Goal: Complete application form: Complete application form

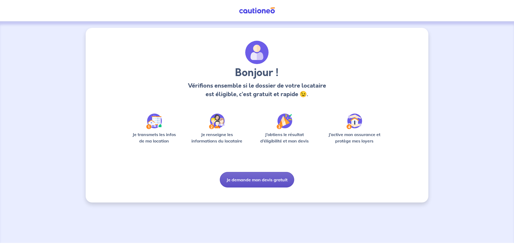
click at [261, 180] on button "Je demande mon devis gratuit" at bounding box center [257, 180] width 74 height 16
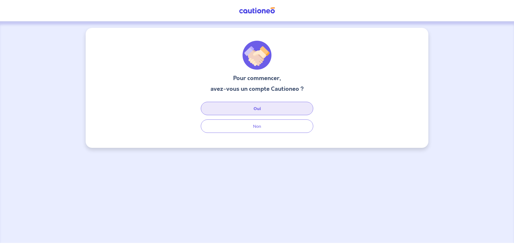
click at [254, 110] on button "Oui" at bounding box center [257, 108] width 112 height 13
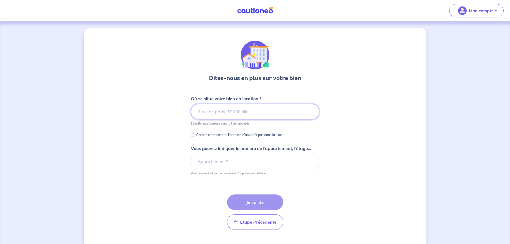
click at [219, 113] on input at bounding box center [255, 112] width 128 height 16
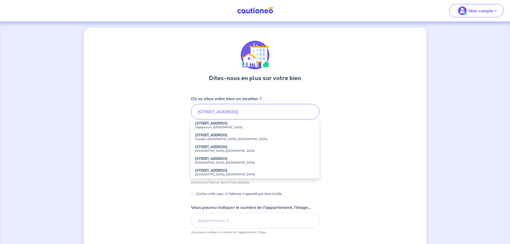
click at [382, 131] on div "Dites-nous en plus sur votre bien Où se situe votre bien en location ? 14 bis g…" at bounding box center [255, 168] width 342 height 280
click at [238, 109] on input "14 bis grande rue" at bounding box center [255, 112] width 128 height 16
click at [240, 113] on input "14 bis grande rue" at bounding box center [255, 112] width 128 height 16
type input "14 bis grande rue"
click at [354, 137] on div "Dites-nous en plus sur votre bien Où se situe votre bien en location ? 14 bis g…" at bounding box center [255, 168] width 342 height 280
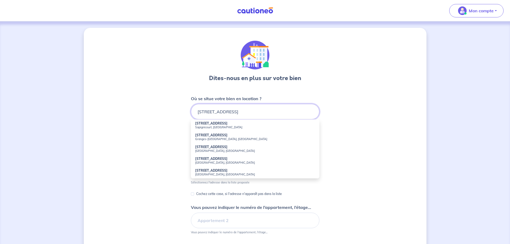
click at [255, 109] on input "14 bis grande rue" at bounding box center [255, 112] width 128 height 16
click at [367, 114] on div "Dites-nous en plus sur votre bien Où se situe votre bien en location ? 14 bis g…" at bounding box center [255, 168] width 342 height 280
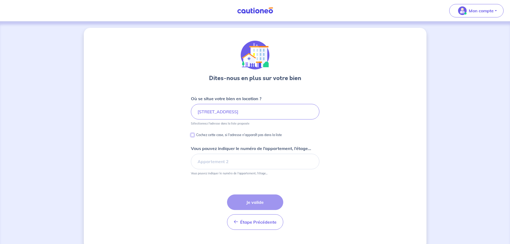
click at [193, 135] on input "Cochez cette case, si l'adresse n'apparaît pas dans la liste" at bounding box center [192, 134] width 3 height 3
checkbox input "true"
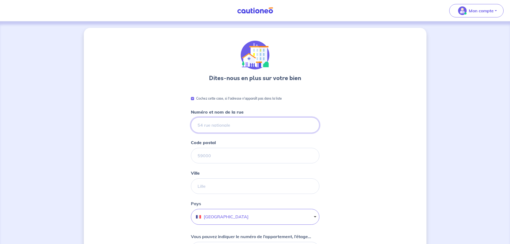
click at [213, 123] on input "Numéro et nom de la rue" at bounding box center [255, 125] width 128 height 16
type input "14 bis grande rue"
click at [216, 155] on input "Code postal" at bounding box center [255, 156] width 128 height 16
type input "26600"
click at [226, 188] on input "Ville" at bounding box center [255, 186] width 128 height 16
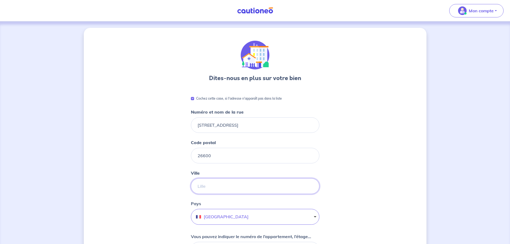
type input "TAIN L HERMITAGE"
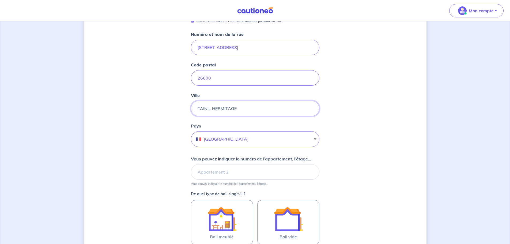
scroll to position [80, 0]
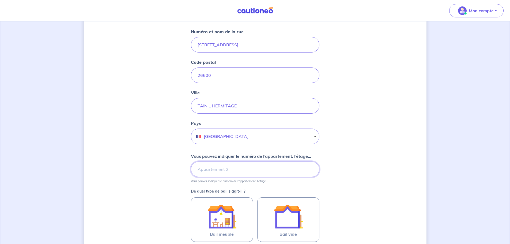
click at [212, 167] on input "Vous pouvez indiquer le numéro de l’appartement, l’étage..." at bounding box center [255, 169] width 128 height 16
click at [224, 169] on input "Vous pouvez indiquer le numéro de l’appartement, l’étage..." at bounding box center [255, 169] width 128 height 16
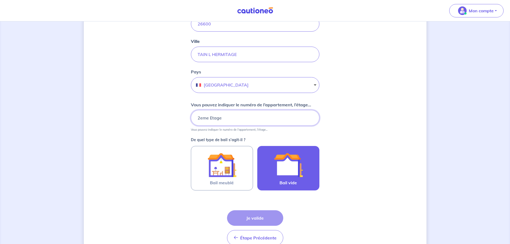
scroll to position [134, 0]
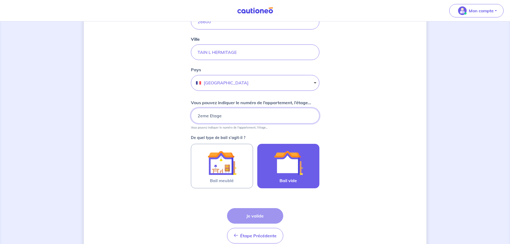
type input "2eme Etage"
click at [284, 166] on img at bounding box center [288, 162] width 29 height 29
click at [0, 0] on input "Bail vide" at bounding box center [0, 0] width 0 height 0
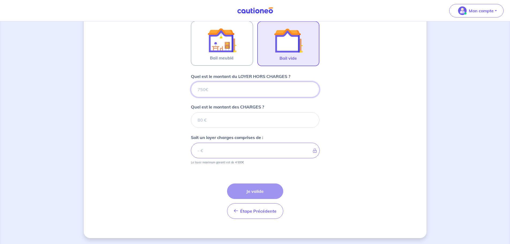
scroll to position [257, 0]
click at [238, 87] on input "Quel est le montant du LOYER HORS CHARGES ?" at bounding box center [255, 89] width 128 height 16
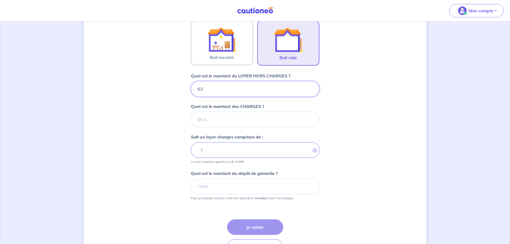
type input "630"
click at [220, 121] on input "Quel est le montant des CHARGES ?" at bounding box center [255, 120] width 128 height 16
type input "20"
type input "650"
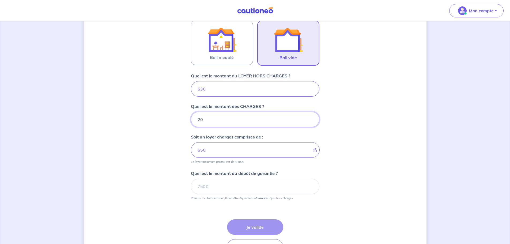
type input "20"
click at [213, 189] on input "Quel est le montant du dépôt de garantie ?" at bounding box center [255, 186] width 128 height 16
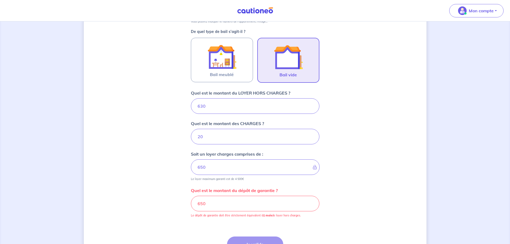
scroll to position [230, 0]
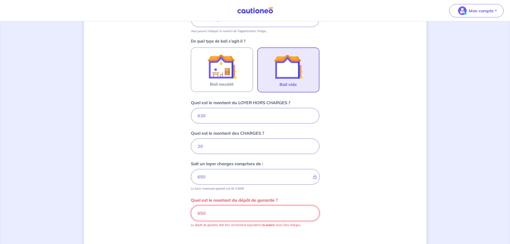
click at [211, 214] on input "650" at bounding box center [255, 213] width 128 height 16
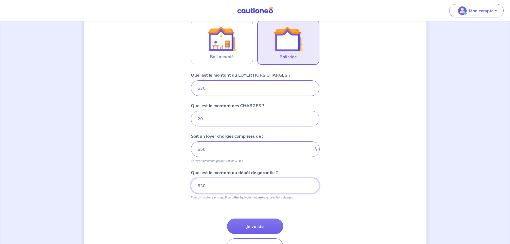
scroll to position [284, 0]
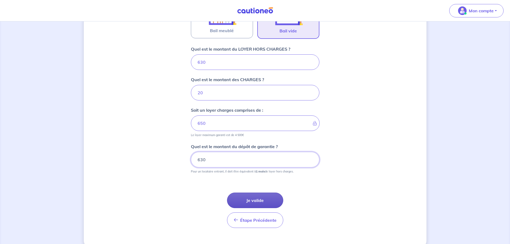
type input "630"
click at [269, 198] on button "Je valide" at bounding box center [255, 200] width 56 height 16
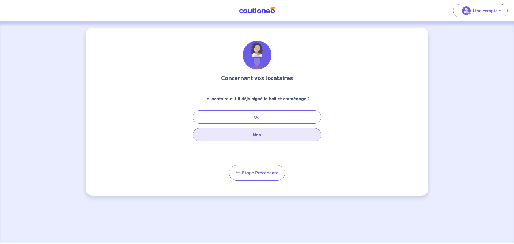
click at [255, 132] on button "Non" at bounding box center [257, 134] width 128 height 13
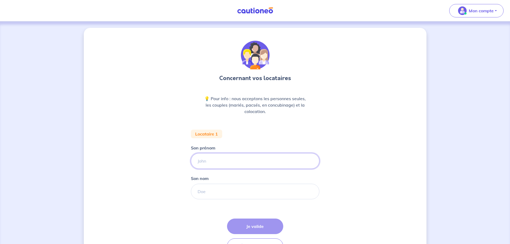
click at [219, 158] on input "Son prénom" at bounding box center [255, 161] width 128 height 16
type input "xx"
click at [213, 191] on input "Son nom" at bounding box center [255, 192] width 128 height 16
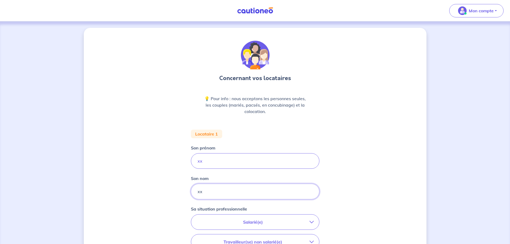
type input "xx"
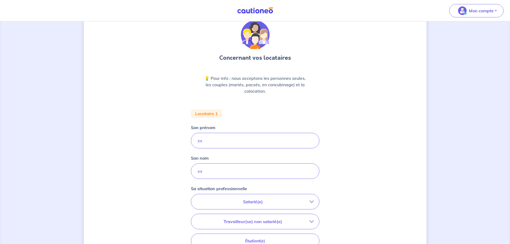
scroll to position [54, 0]
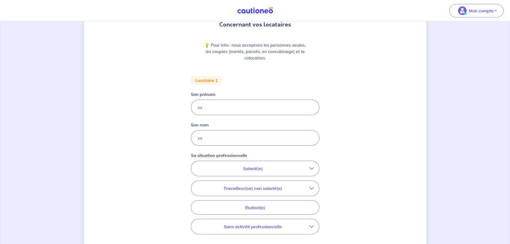
click at [264, 168] on p "Salarié(e)" at bounding box center [252, 168] width 113 height 6
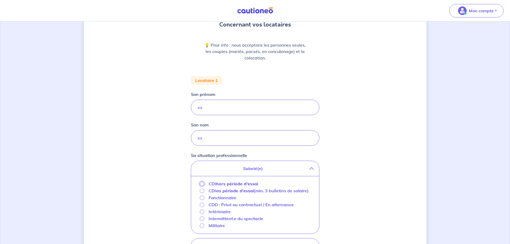
click at [201, 186] on input "CDI hors période d'essai" at bounding box center [202, 183] width 5 height 5
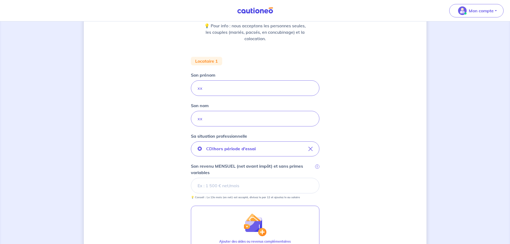
scroll to position [107, 0]
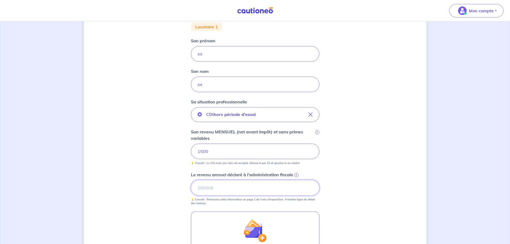
click at [222, 190] on input "Le revenu annuel déclaré à l'administration fiscale i" at bounding box center [255, 188] width 128 height 16
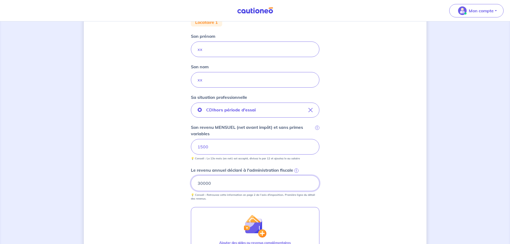
type input "30000"
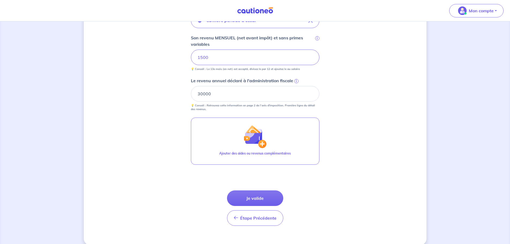
scroll to position [208, 0]
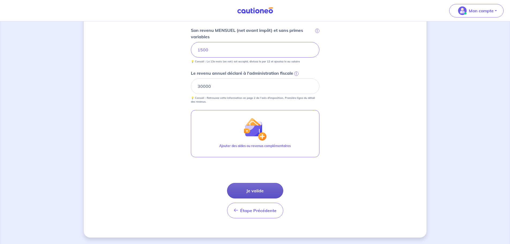
click at [256, 185] on button "Je valide" at bounding box center [255, 191] width 56 height 16
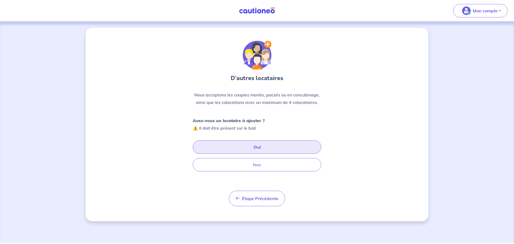
click at [256, 151] on button "Oui" at bounding box center [257, 146] width 128 height 13
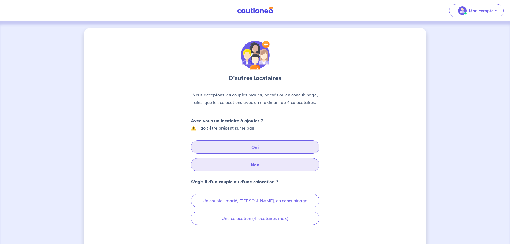
click at [250, 165] on button "Non" at bounding box center [255, 164] width 128 height 13
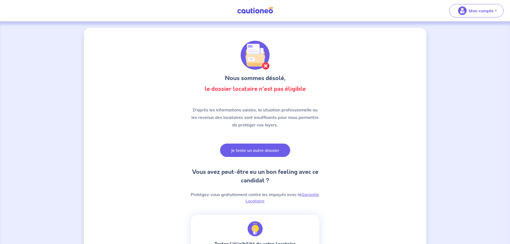
click at [266, 154] on button "Je teste un autre dossier" at bounding box center [255, 149] width 70 height 13
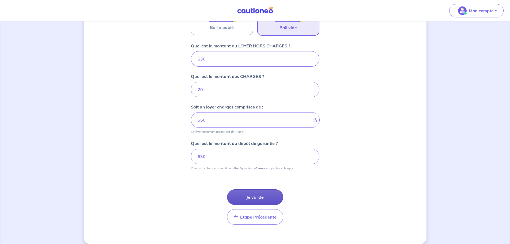
scroll to position [205, 0]
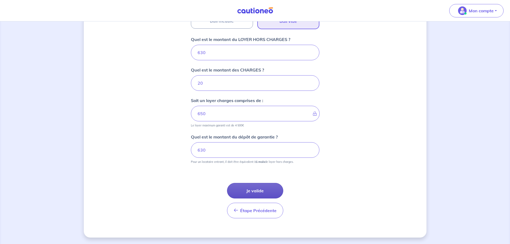
click at [264, 193] on button "Je valide" at bounding box center [255, 191] width 56 height 16
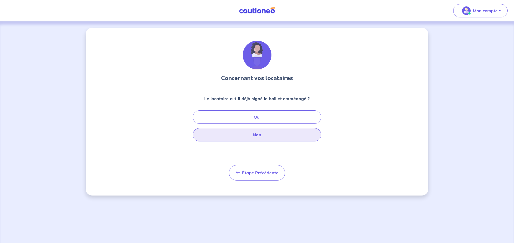
click at [263, 132] on button "Non" at bounding box center [257, 134] width 128 height 13
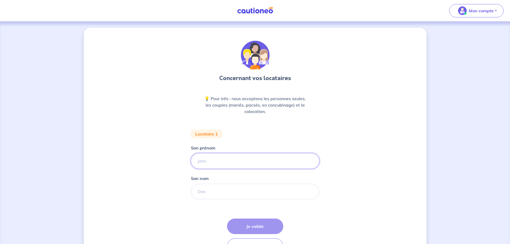
click at [222, 162] on input "Son prénom" at bounding box center [255, 161] width 128 height 16
type input "xx"
click at [218, 189] on input "Son nom" at bounding box center [255, 192] width 128 height 16
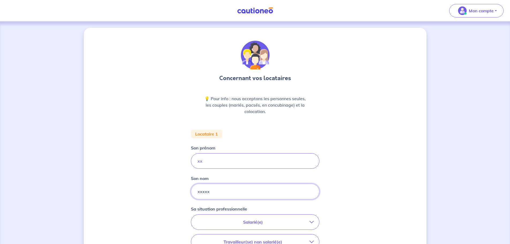
type input "xxxxx"
click at [212, 157] on input "xx" at bounding box center [255, 161] width 128 height 16
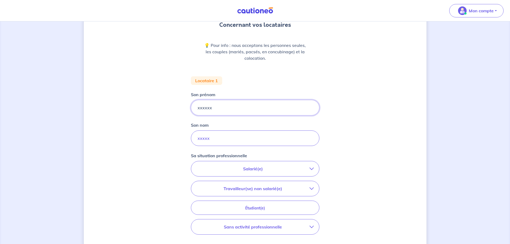
scroll to position [54, 0]
type input "xxxxxx"
click at [271, 169] on p "Salarié(e)" at bounding box center [252, 168] width 113 height 6
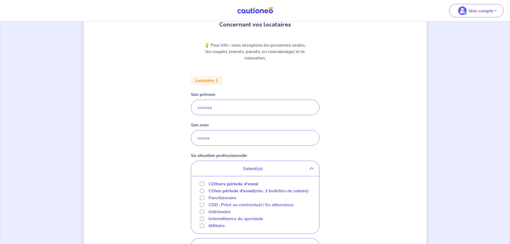
click at [222, 184] on strong "hors période d'essai" at bounding box center [237, 183] width 42 height 5
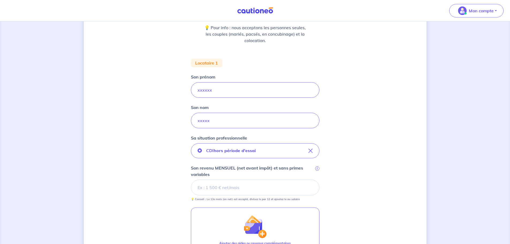
scroll to position [80, 0]
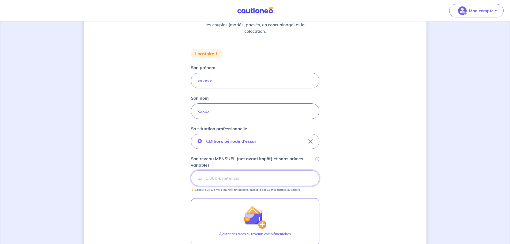
drag, startPoint x: 229, startPoint y: 174, endPoint x: 233, endPoint y: 174, distance: 4.3
click at [229, 174] on input "Son revenu MENSUEL (net avant impôt) et sans primes variables i" at bounding box center [255, 178] width 128 height 16
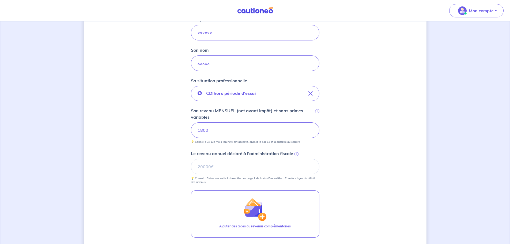
scroll to position [134, 0]
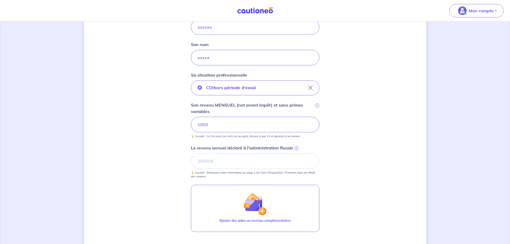
click at [295, 148] on span "i" at bounding box center [296, 148] width 4 height 4
click at [295, 153] on input "Le revenu annuel déclaré à l'administration fiscale i" at bounding box center [255, 161] width 128 height 16
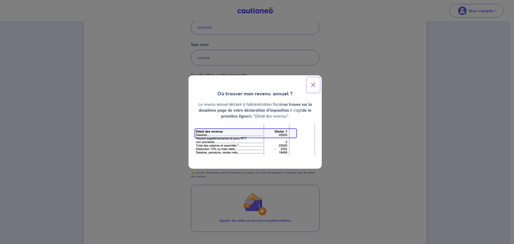
click at [316, 84] on button "Close" at bounding box center [313, 84] width 13 height 15
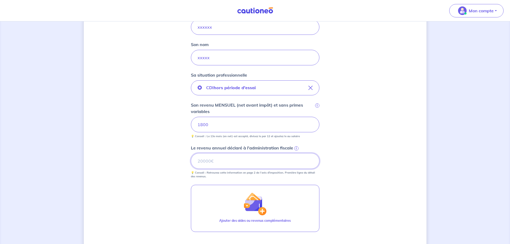
click at [227, 159] on input "Le revenu annuel déclaré à l'administration fiscale i" at bounding box center [255, 161] width 128 height 16
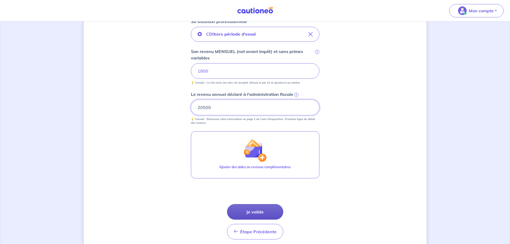
type input "20500"
click at [258, 212] on button "Je valide" at bounding box center [255, 212] width 56 height 16
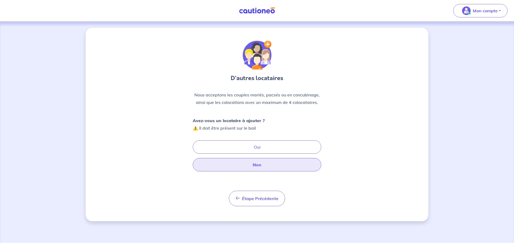
click at [266, 167] on button "Non" at bounding box center [257, 164] width 128 height 13
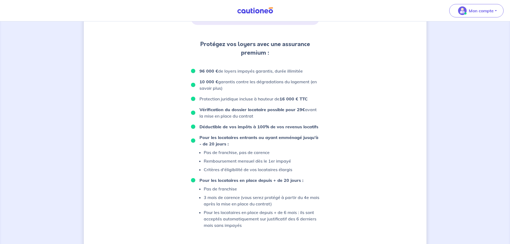
scroll to position [316, 0]
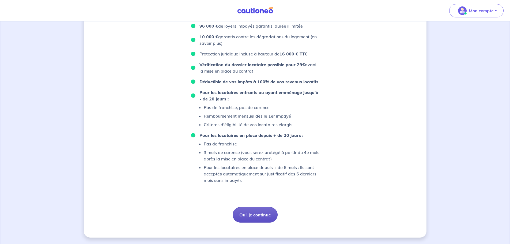
click at [272, 208] on button "Oui, je continue" at bounding box center [254, 215] width 45 height 16
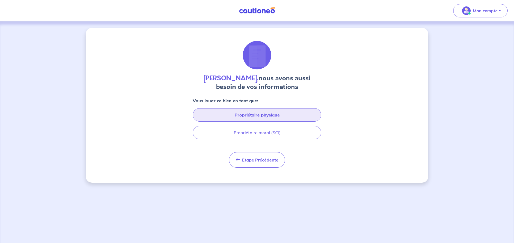
click at [289, 117] on button "Propriétaire physique" at bounding box center [257, 114] width 128 height 13
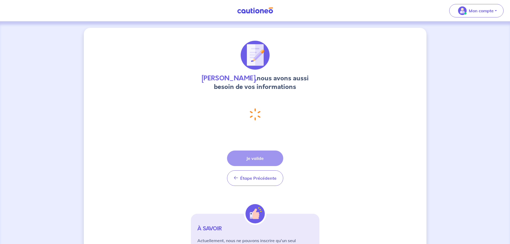
select select "FR"
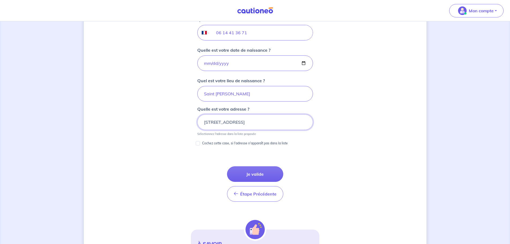
scroll to position [223, 0]
click at [269, 178] on button "Je valide" at bounding box center [255, 174] width 56 height 16
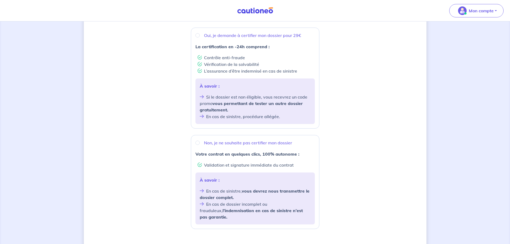
scroll to position [107, 0]
